Goal: Task Accomplishment & Management: Manage account settings

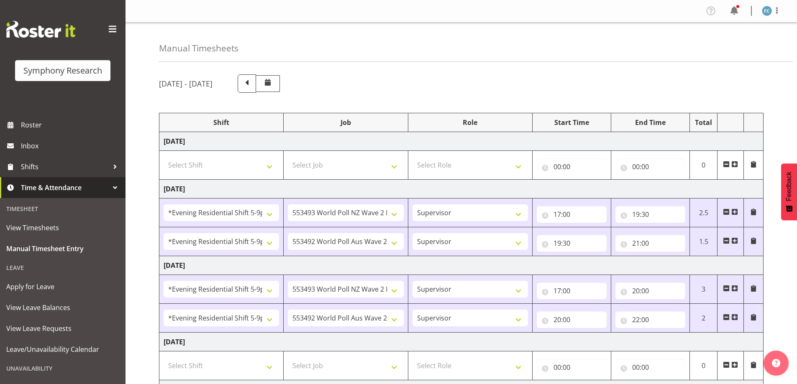
select select "48116"
select select "10527"
select select "48116"
select select "10499"
select select "48116"
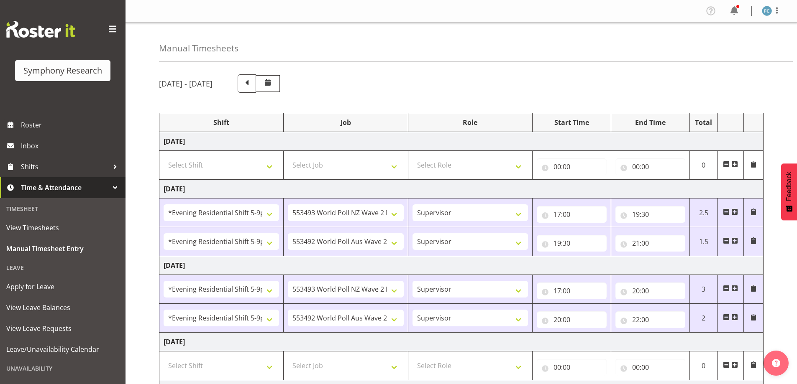
select select "10527"
select select "48116"
select select "10499"
select select "10587"
select select "10242"
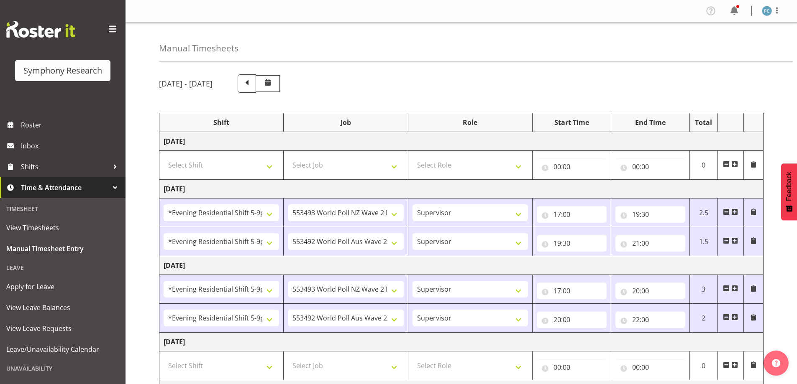
select select "10527"
select select "10499"
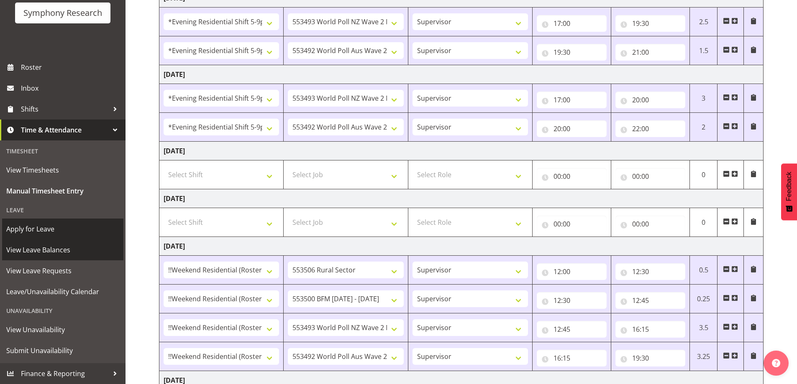
scroll to position [195, 0]
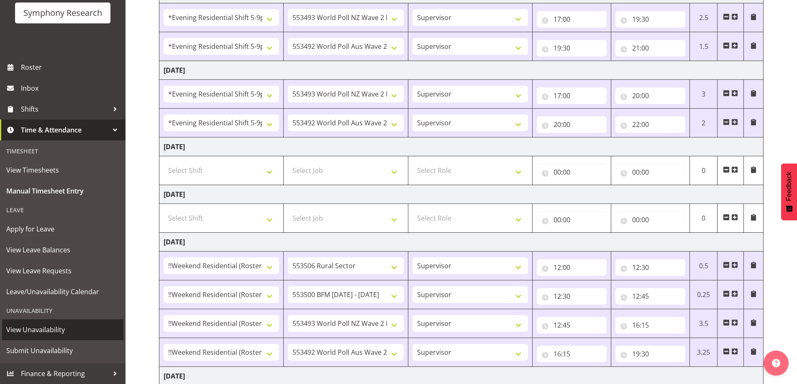
drag, startPoint x: 72, startPoint y: 333, endPoint x: 68, endPoint y: 331, distance: 5.2
click at [73, 333] on span "View Unavailability" at bounding box center [62, 330] width 113 height 13
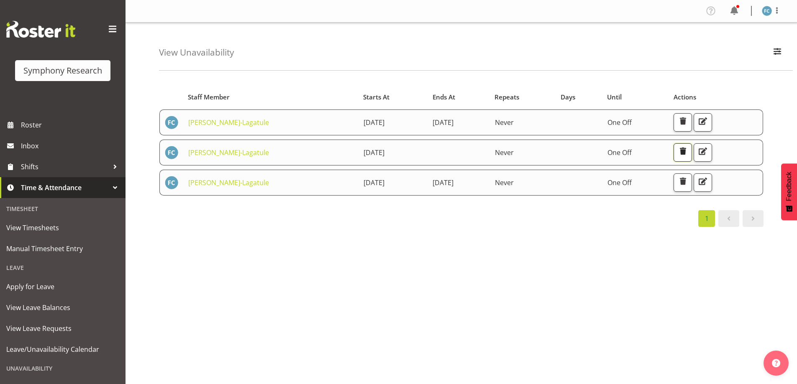
click at [688, 154] on span "button" at bounding box center [682, 151] width 11 height 11
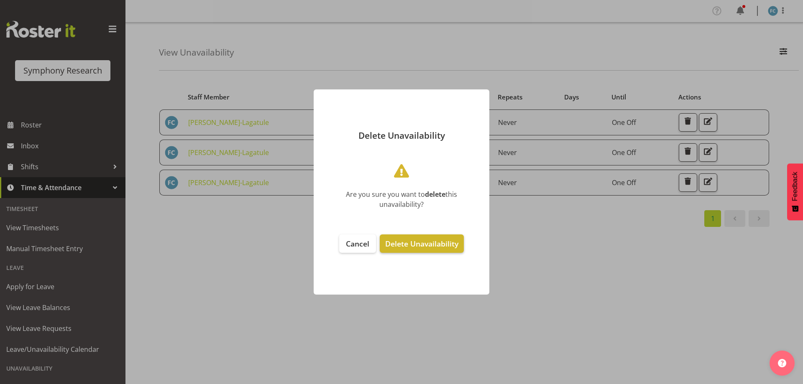
click at [412, 247] on span "Delete Unavailability" at bounding box center [421, 244] width 73 height 10
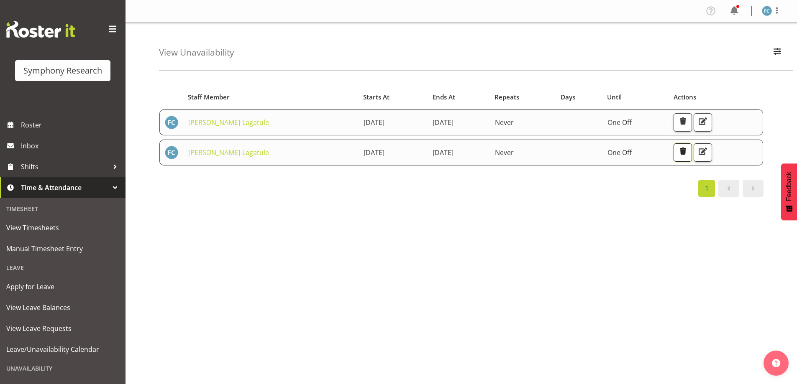
click at [688, 150] on span "button" at bounding box center [682, 151] width 11 height 11
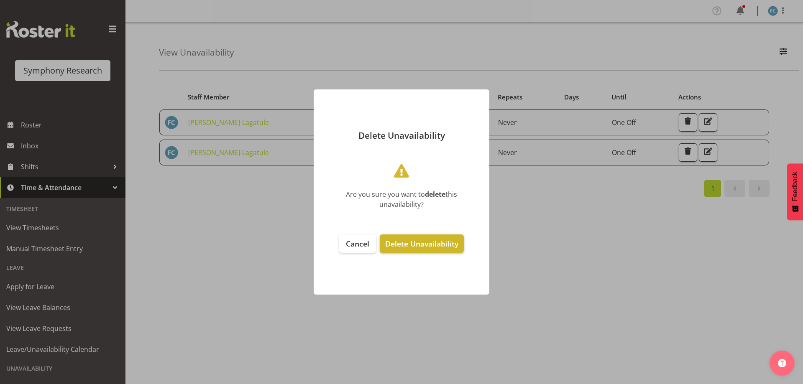
drag, startPoint x: 439, startPoint y: 245, endPoint x: 418, endPoint y: 243, distance: 20.6
click at [438, 244] on span "Delete Unavailability" at bounding box center [421, 244] width 73 height 10
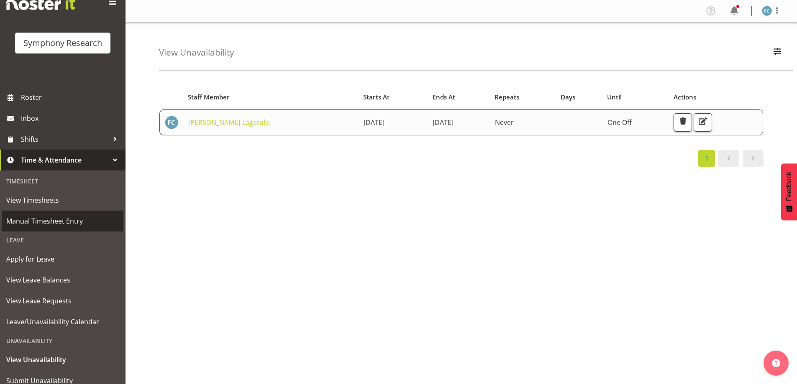
scroll to position [42, 0]
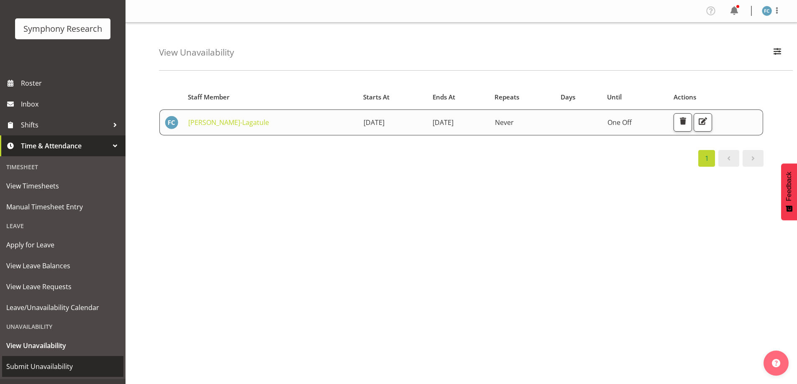
click at [56, 364] on span "Submit Unavailability" at bounding box center [62, 367] width 113 height 13
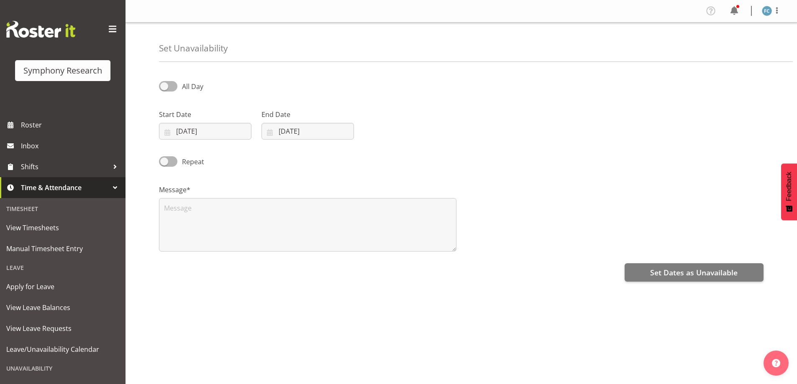
select select "8"
select select "2025"
click at [168, 133] on input "[DATE]" at bounding box center [205, 131] width 92 height 17
click at [223, 159] on select "January February March April May June July August September October November De…" at bounding box center [211, 155] width 48 height 17
select select "9"
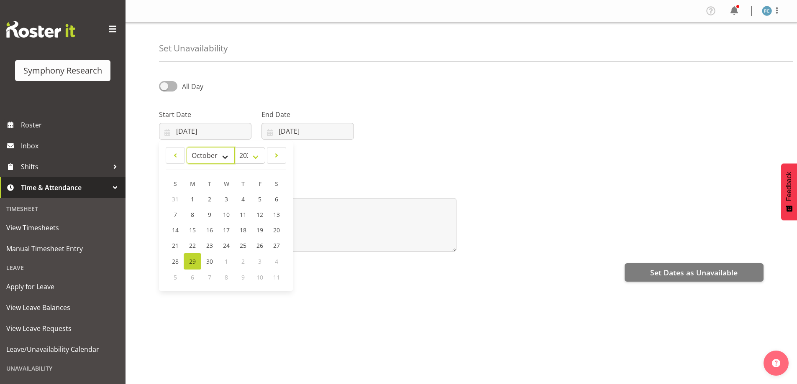
click at [187, 147] on select "January February March April May June July August September October November De…" at bounding box center [211, 155] width 48 height 17
click at [192, 213] on span "6" at bounding box center [192, 216] width 3 height 8
type input "[DATE]"
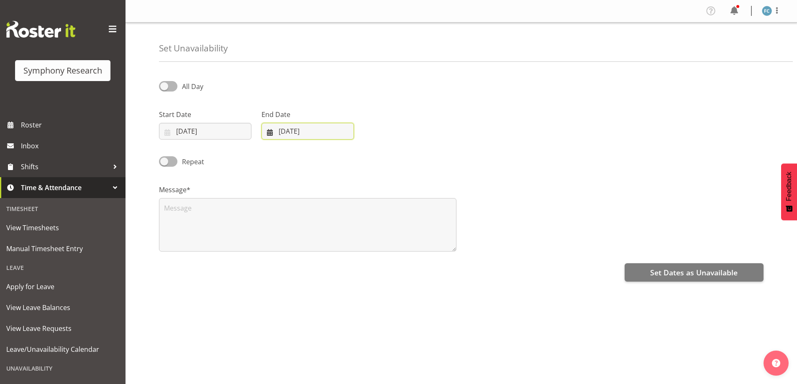
click at [270, 133] on input "[DATE]" at bounding box center [307, 131] width 92 height 17
click at [317, 160] on select "January February March April May June July August September October November De…" at bounding box center [297, 155] width 57 height 17
select select "9"
click at [269, 147] on select "January February March April May June July August September October November De…" at bounding box center [297, 155] width 57 height 17
click at [297, 217] on link "6" at bounding box center [295, 215] width 18 height 15
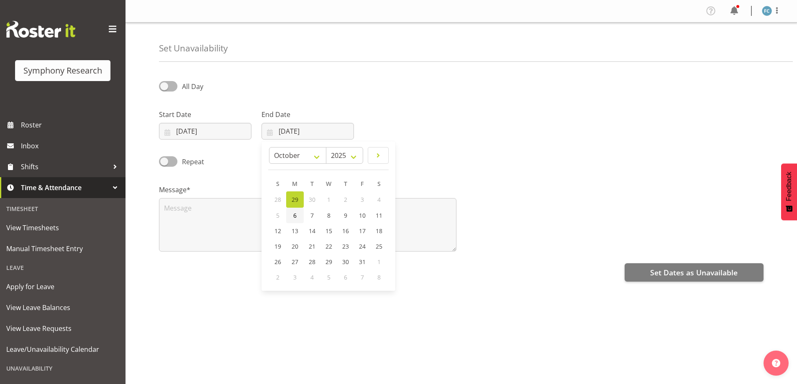
type input "06/10/2025"
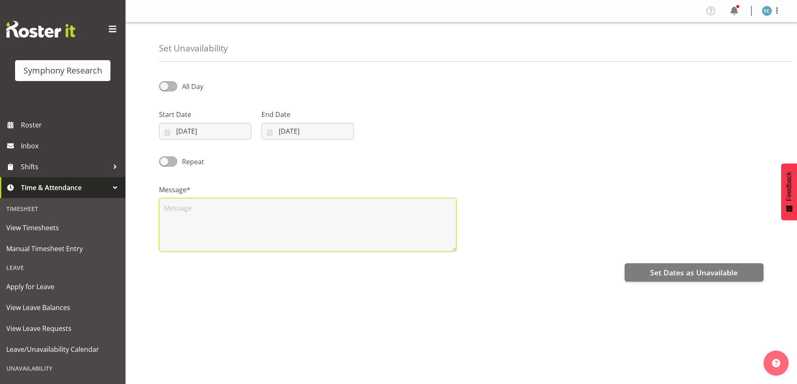
click at [174, 209] on textarea at bounding box center [307, 225] width 297 height 54
click at [178, 208] on textarea "Days off" at bounding box center [307, 225] width 297 height 54
type textarea "Day off"
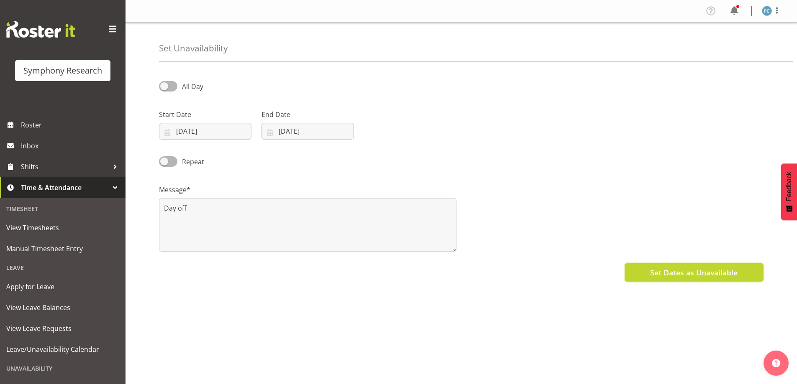
click at [696, 277] on span "Set Dates as Unavailable" at bounding box center [693, 272] width 87 height 11
